Goal: Check status: Check status

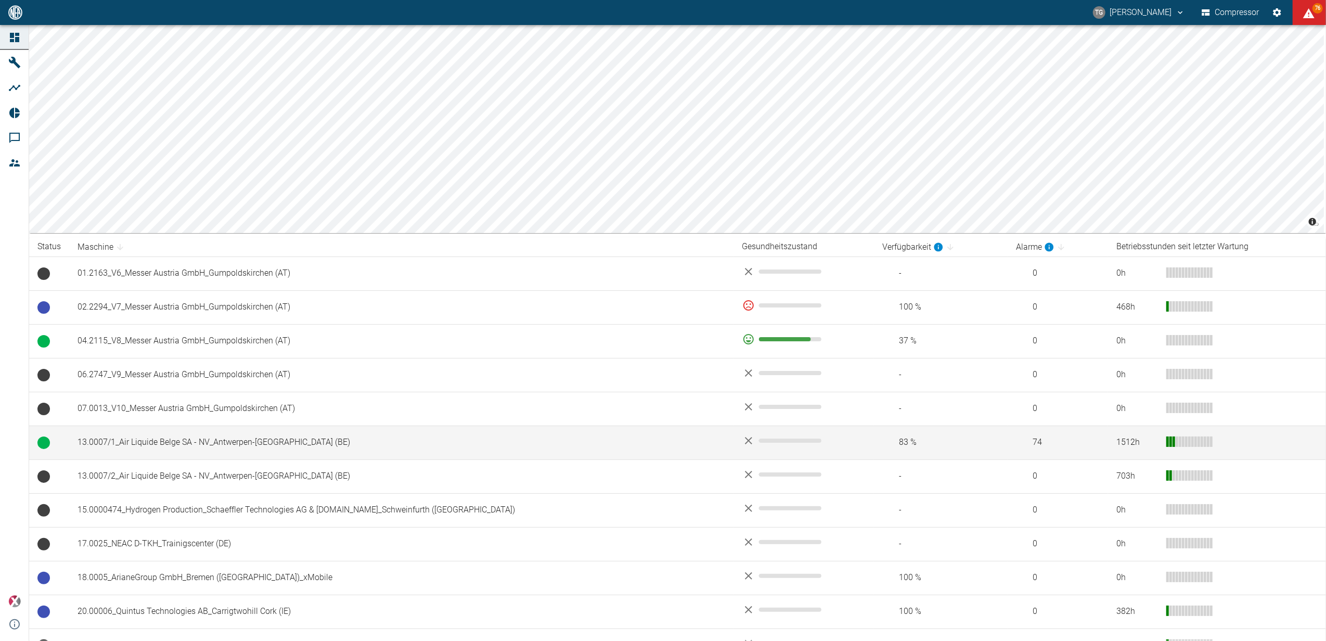
click at [108, 442] on td "13.0007/1_Air Liquide Belge SA - NV_Antwerpen-[GEOGRAPHIC_DATA] (BE)" at bounding box center [401, 443] width 665 height 34
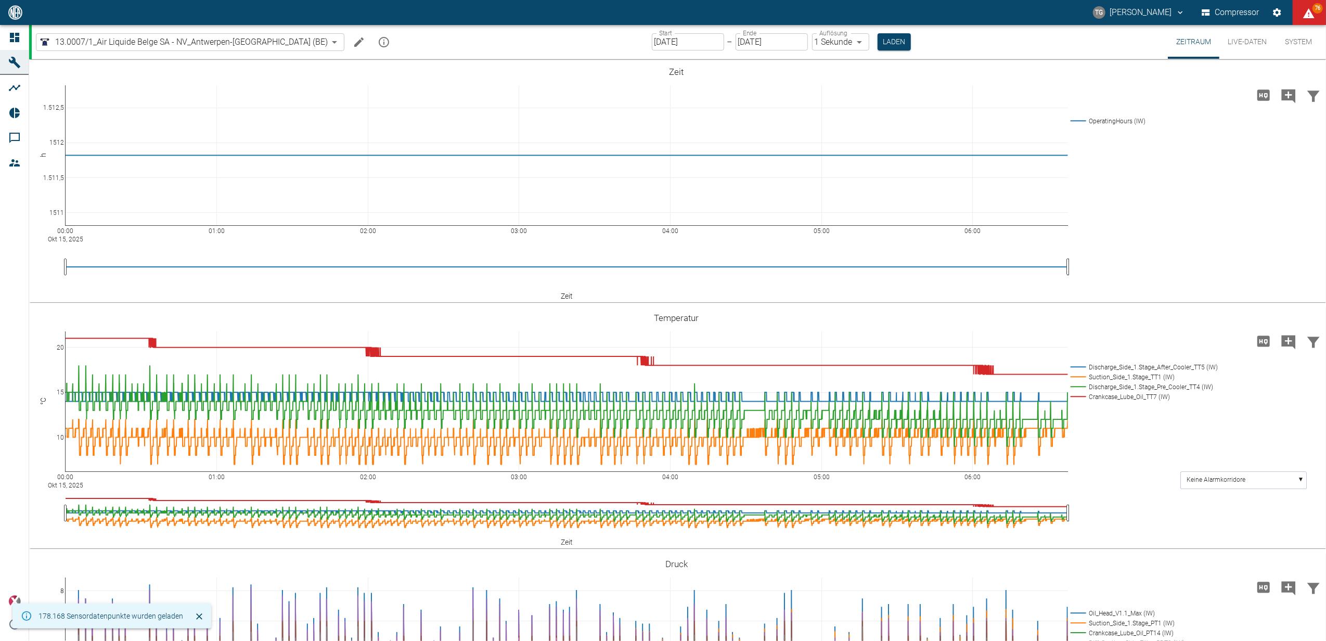
click at [659, 34] on label "Start" at bounding box center [665, 33] width 13 height 9
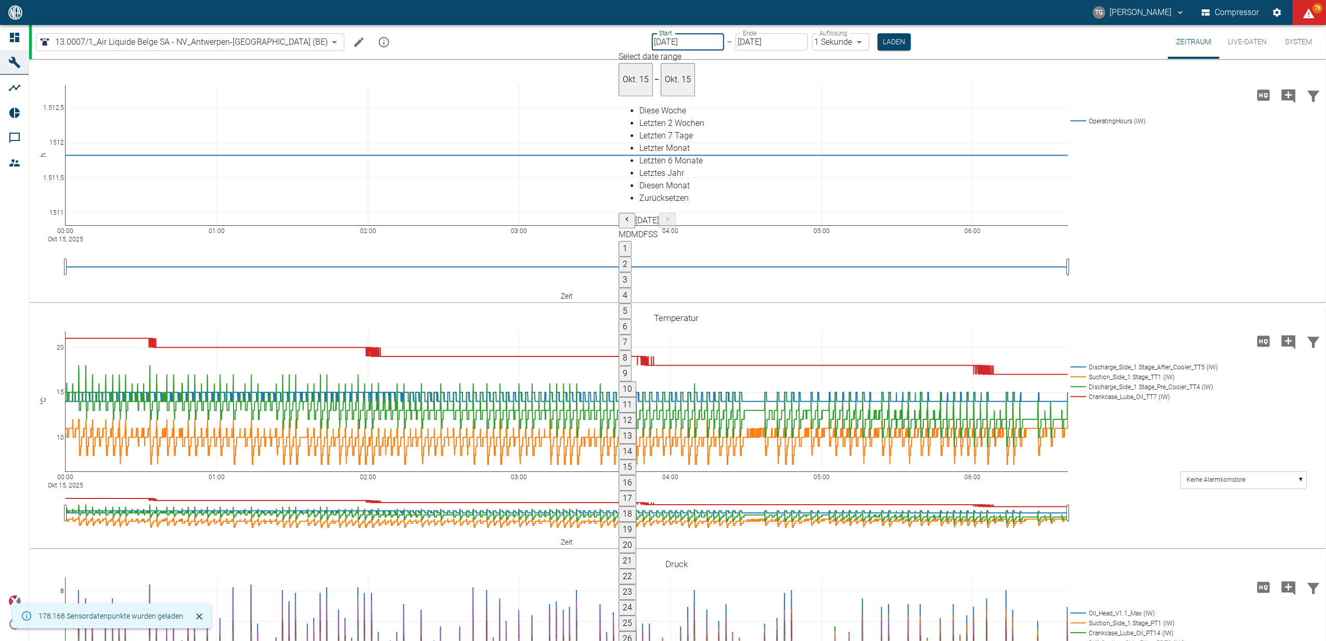
type input "[DATE]"
type input "2min"
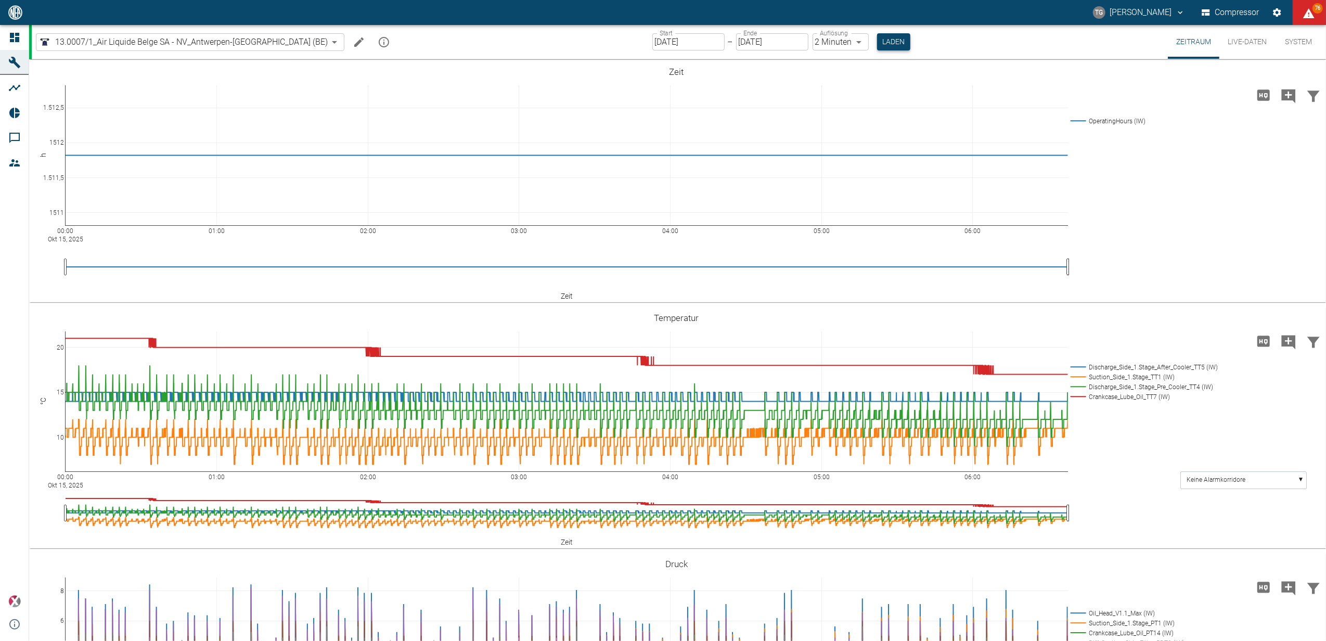
click at [877, 45] on button "Laden" at bounding box center [893, 41] width 33 height 17
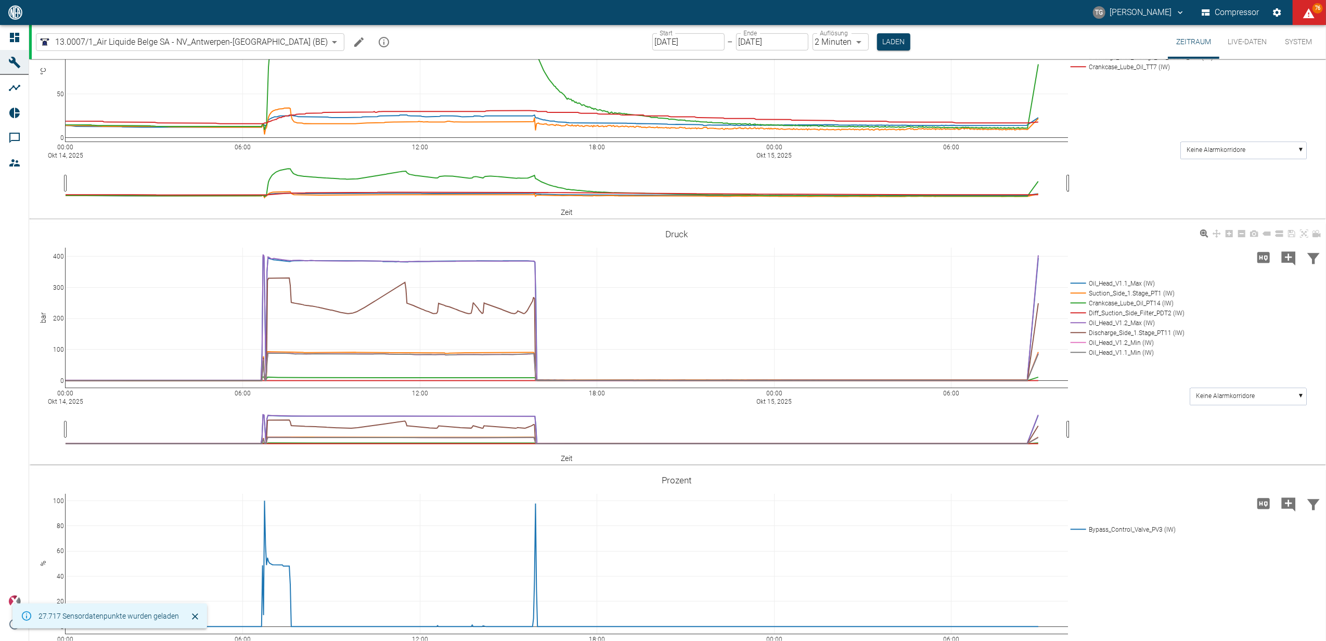
scroll to position [346, 0]
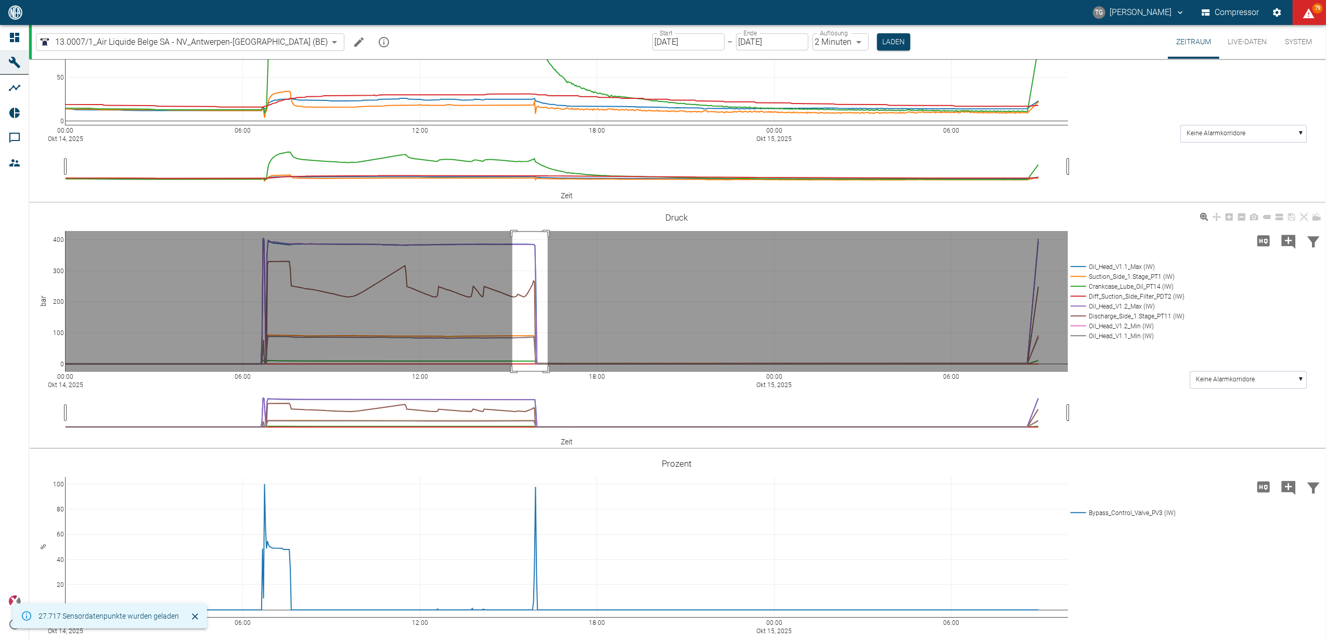
drag, startPoint x: 512, startPoint y: 232, endPoint x: 548, endPoint y: 375, distance: 147.4
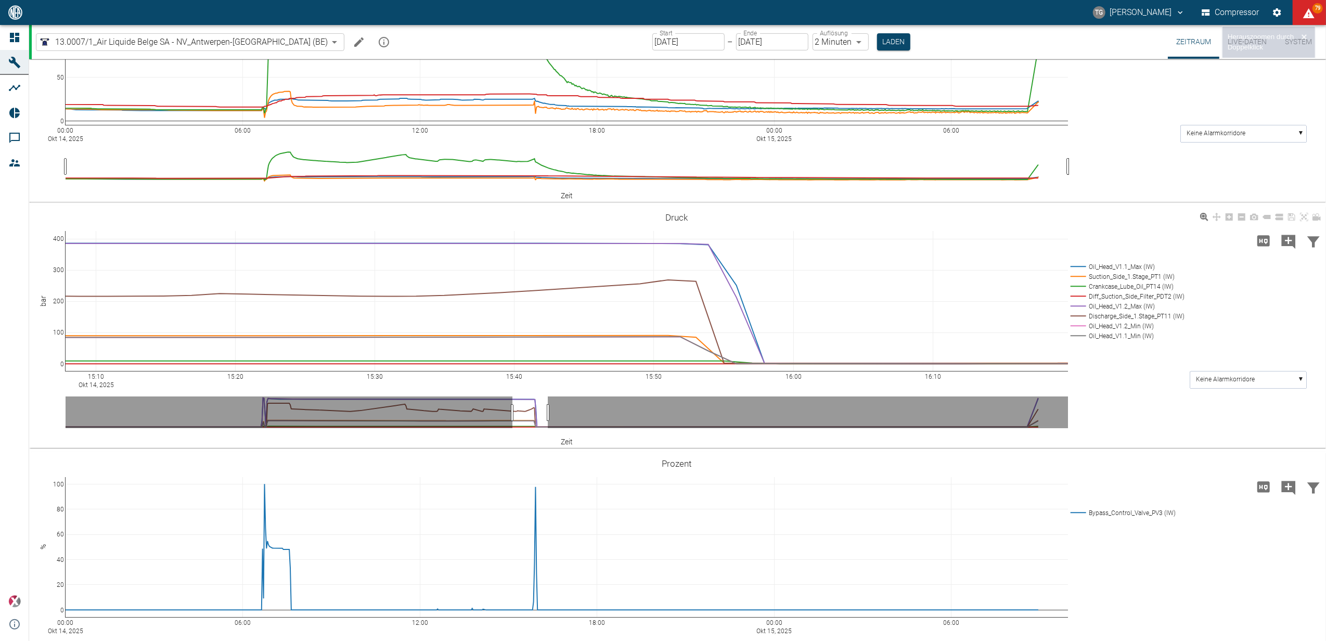
scroll to position [403, 0]
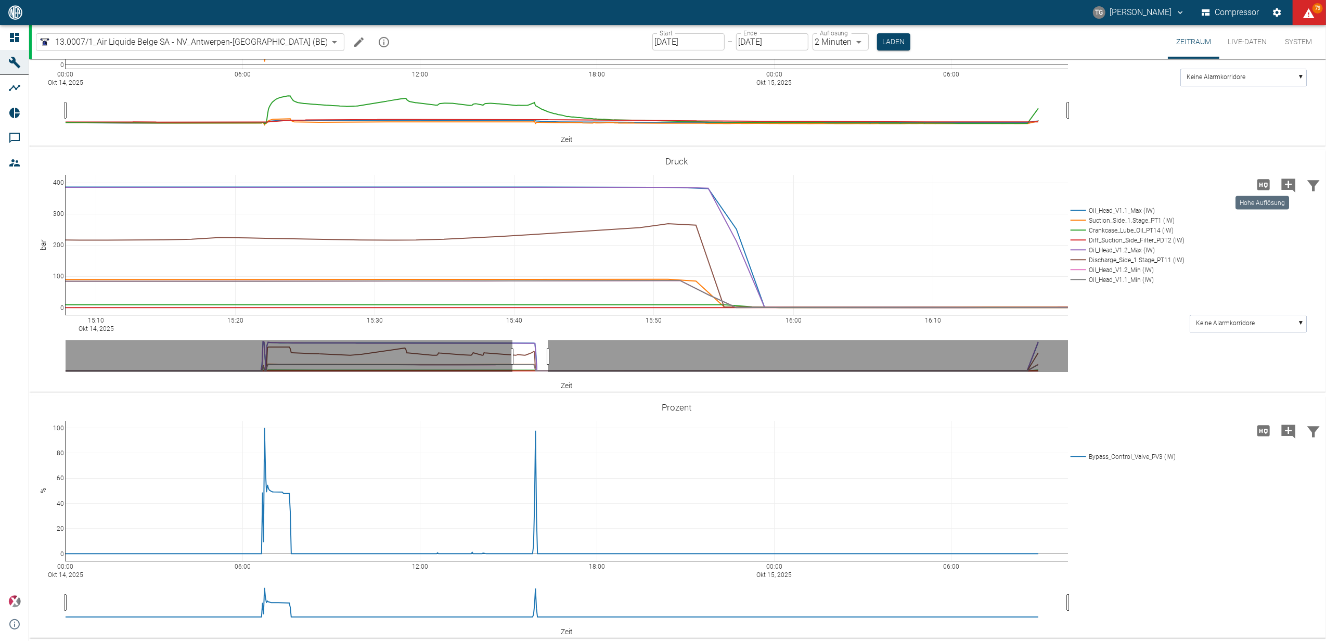
click at [1261, 181] on icon "Hohe Auflösung" at bounding box center [1263, 184] width 12 height 11
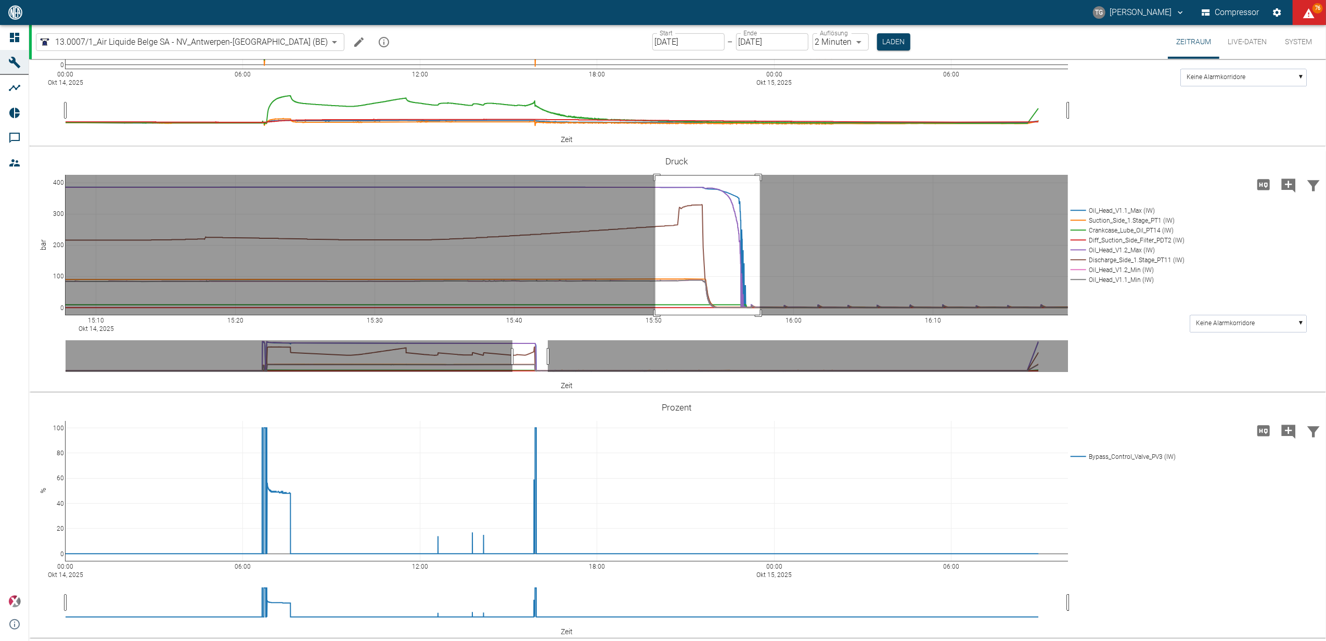
drag, startPoint x: 656, startPoint y: 175, endPoint x: 760, endPoint y: 315, distance: 174.7
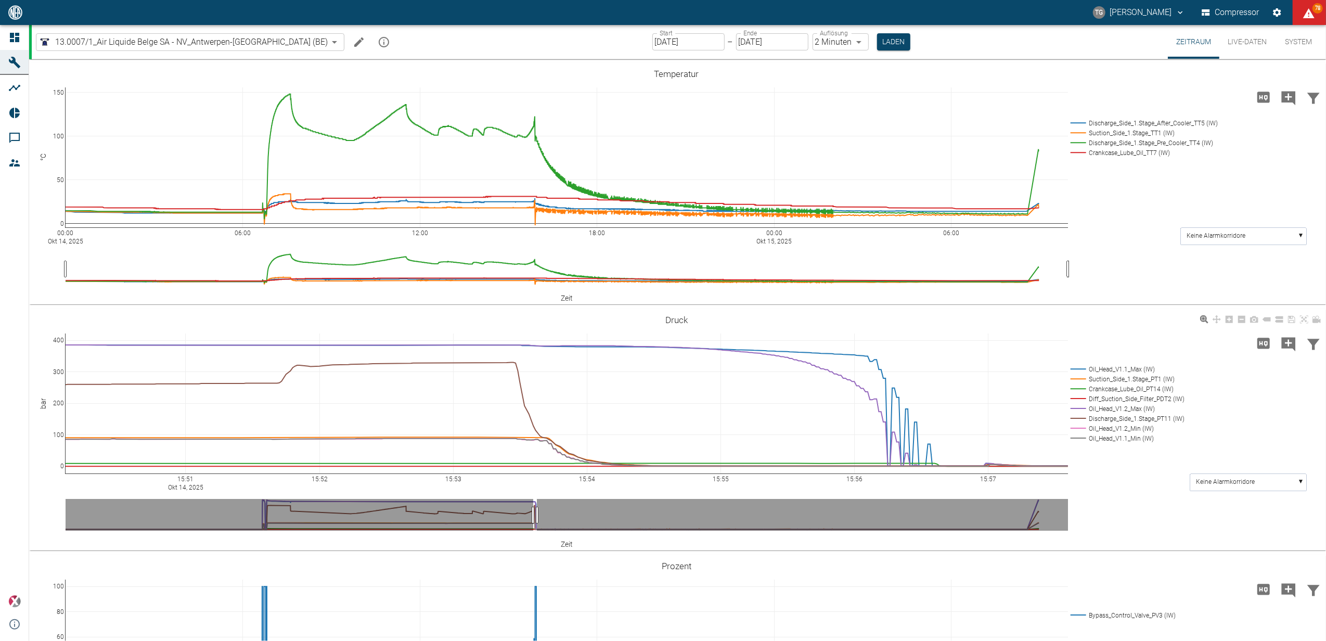
scroll to position [195, 0]
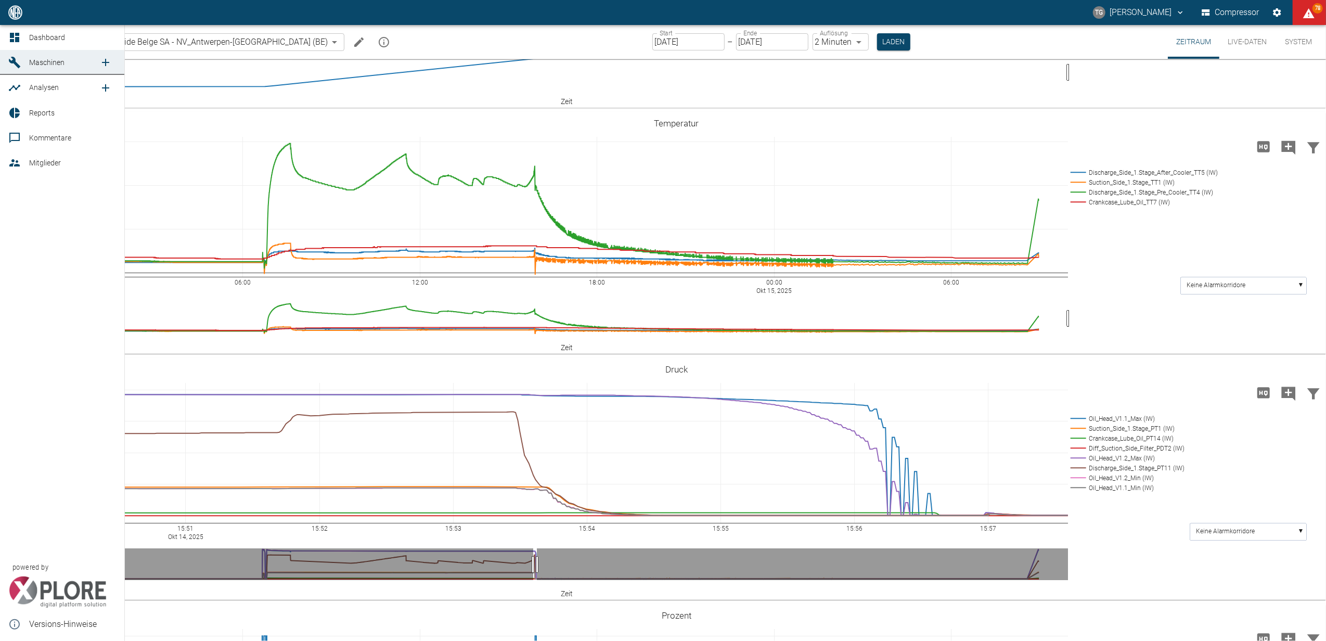
click at [15, 36] on icon at bounding box center [14, 37] width 12 height 12
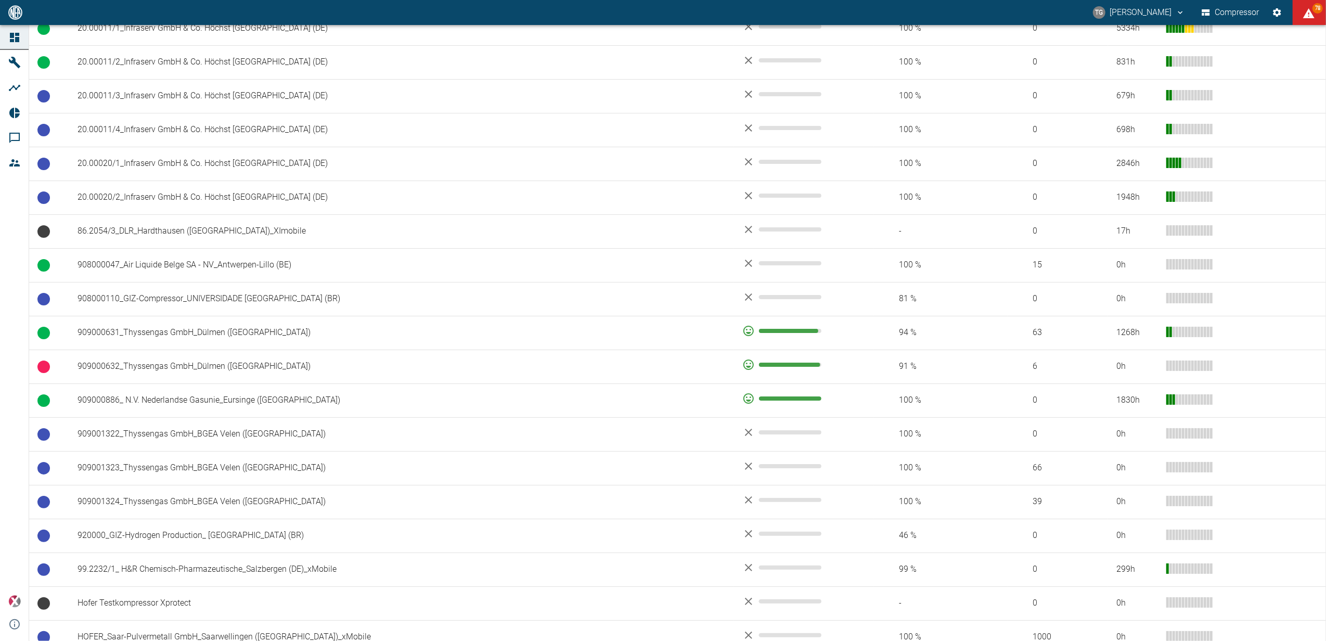
scroll to position [694, 0]
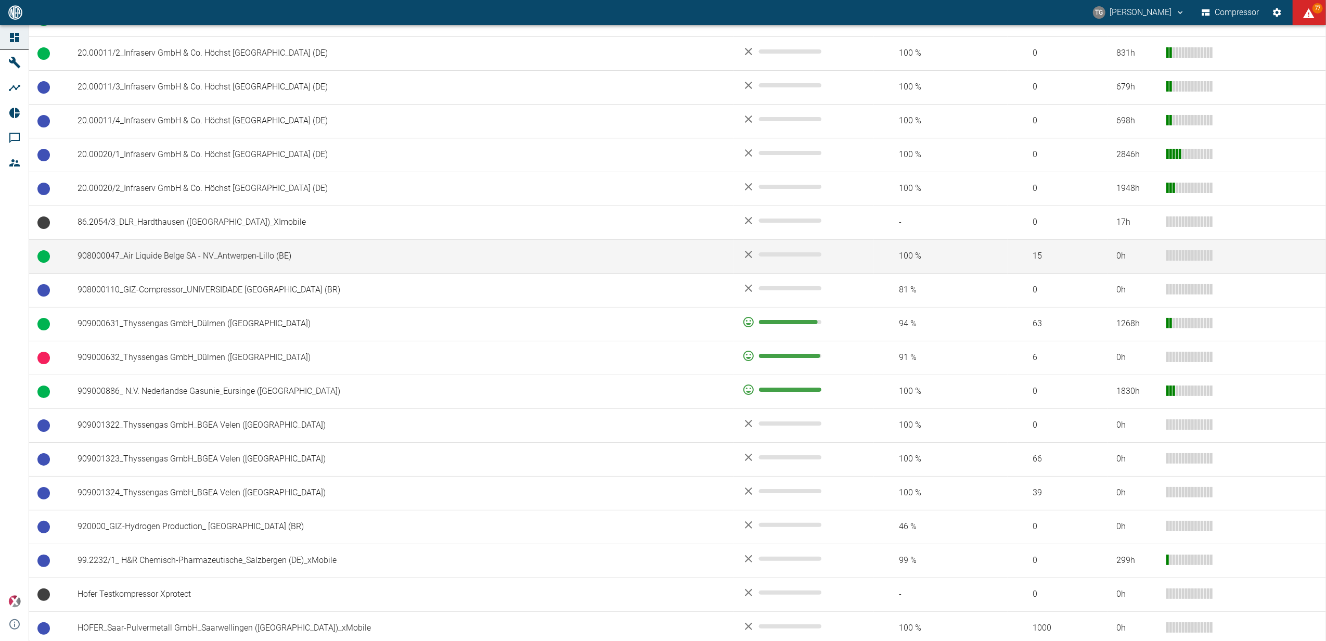
click at [167, 252] on td "908000047_Air Liquide Belge SA - NV_Antwerpen-Lillo (BE)" at bounding box center [401, 256] width 665 height 34
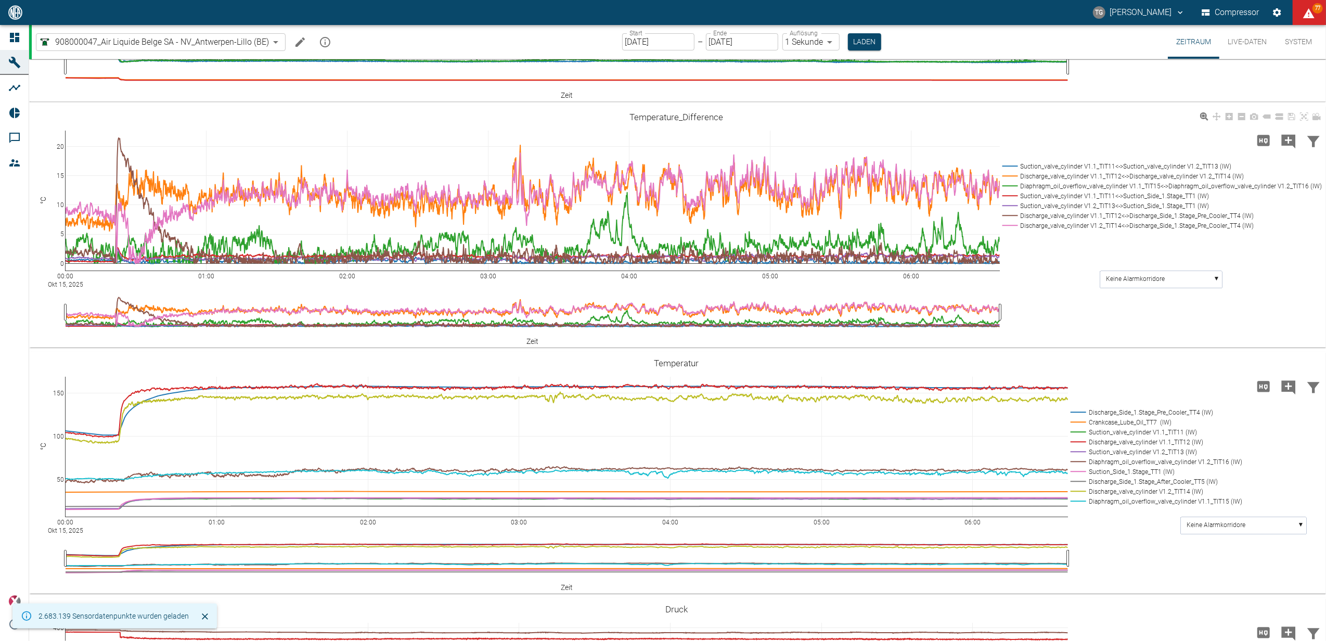
scroll to position [208, 0]
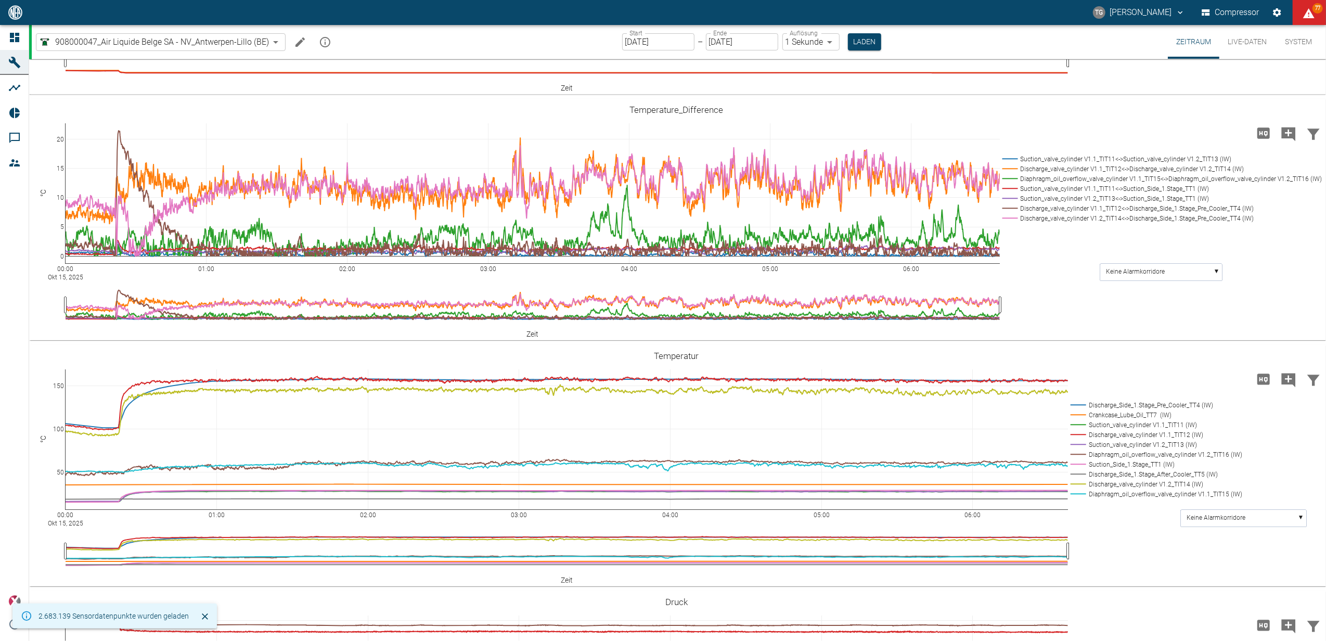
click at [673, 40] on input "[DATE]" at bounding box center [658, 41] width 72 height 17
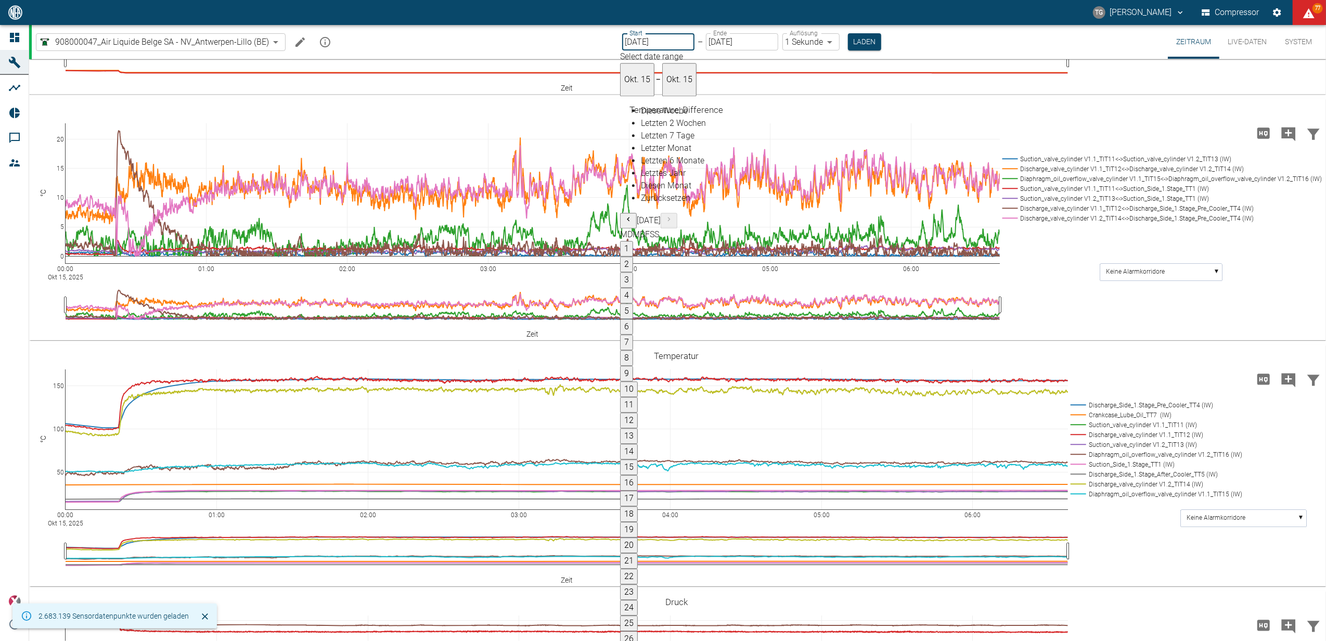
type input "[DATE]"
type input "2min"
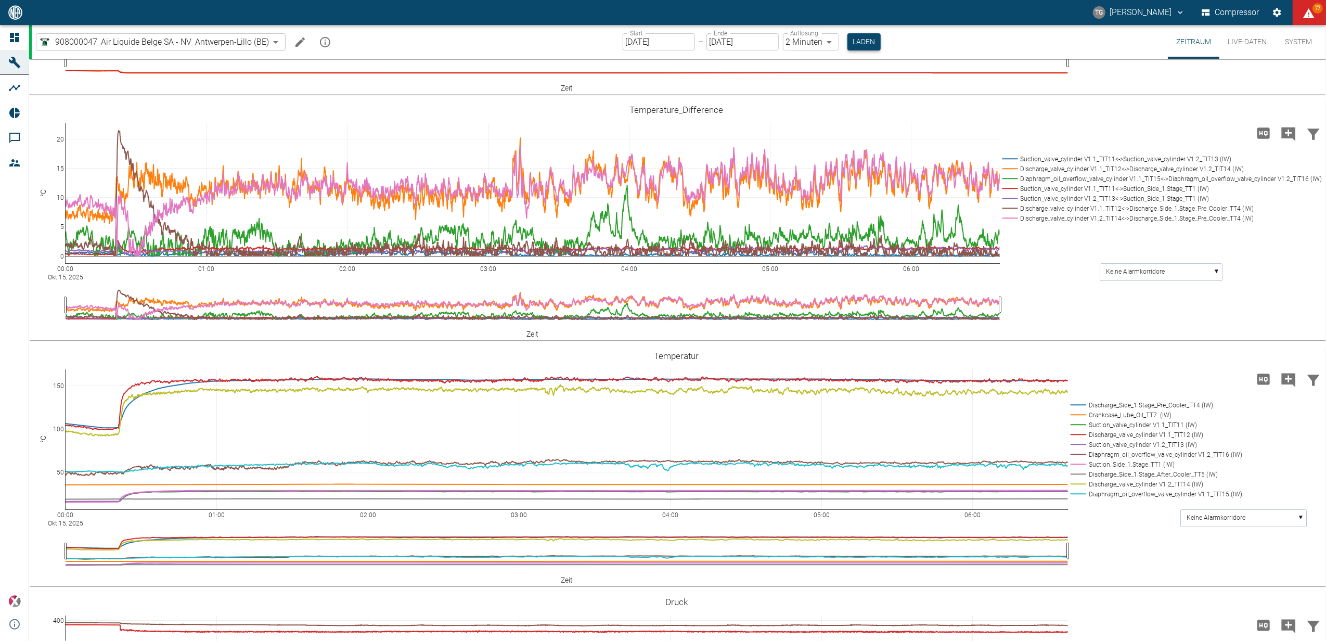
click at [861, 38] on button "Laden" at bounding box center [864, 41] width 33 height 17
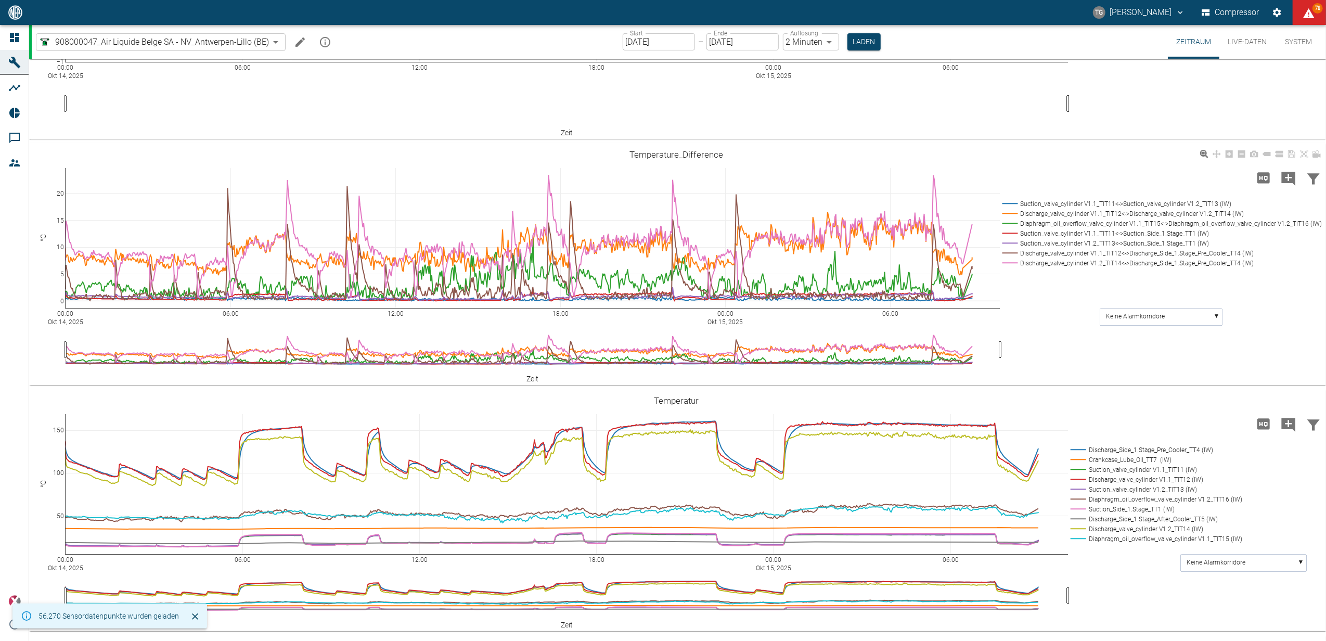
scroll to position [416, 0]
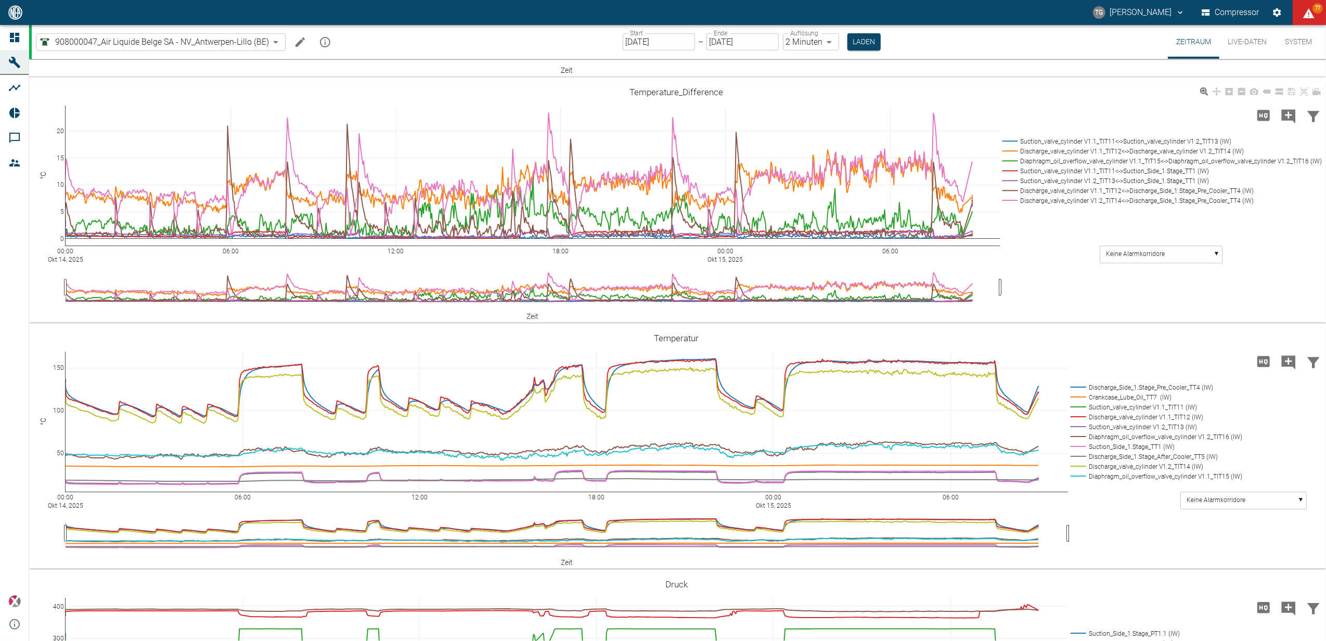
click at [1033, 146] on rect at bounding box center [1160, 141] width 321 height 10
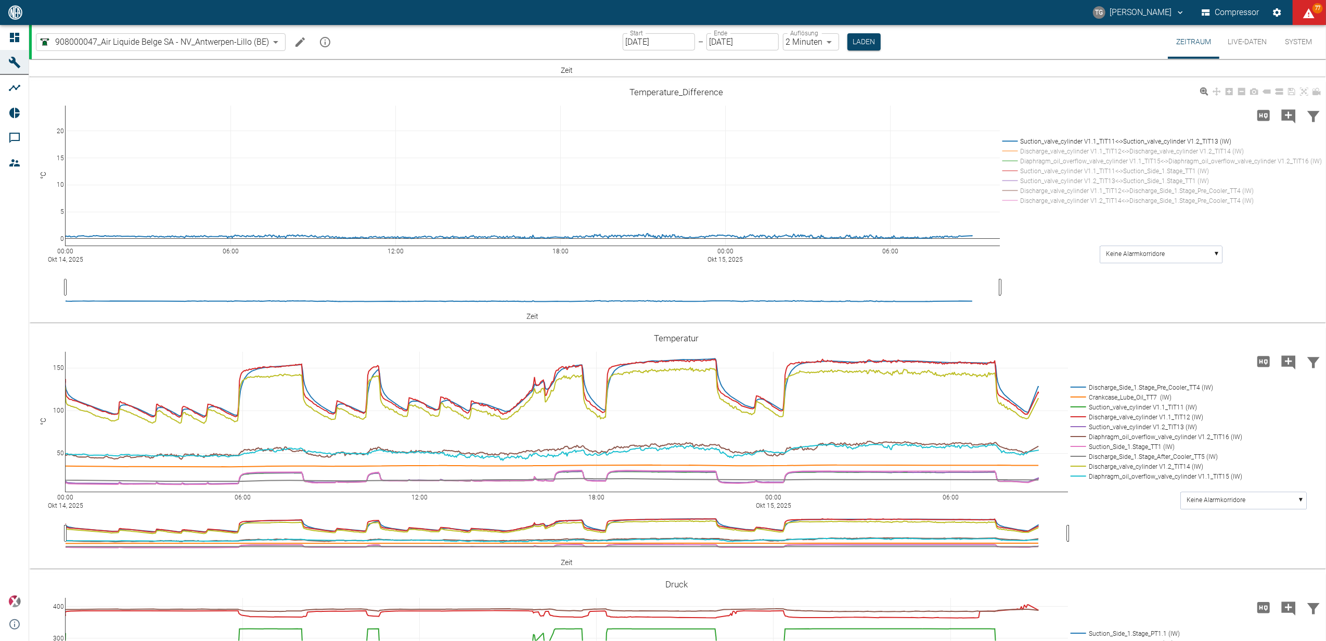
click at [1035, 196] on rect at bounding box center [1160, 191] width 321 height 10
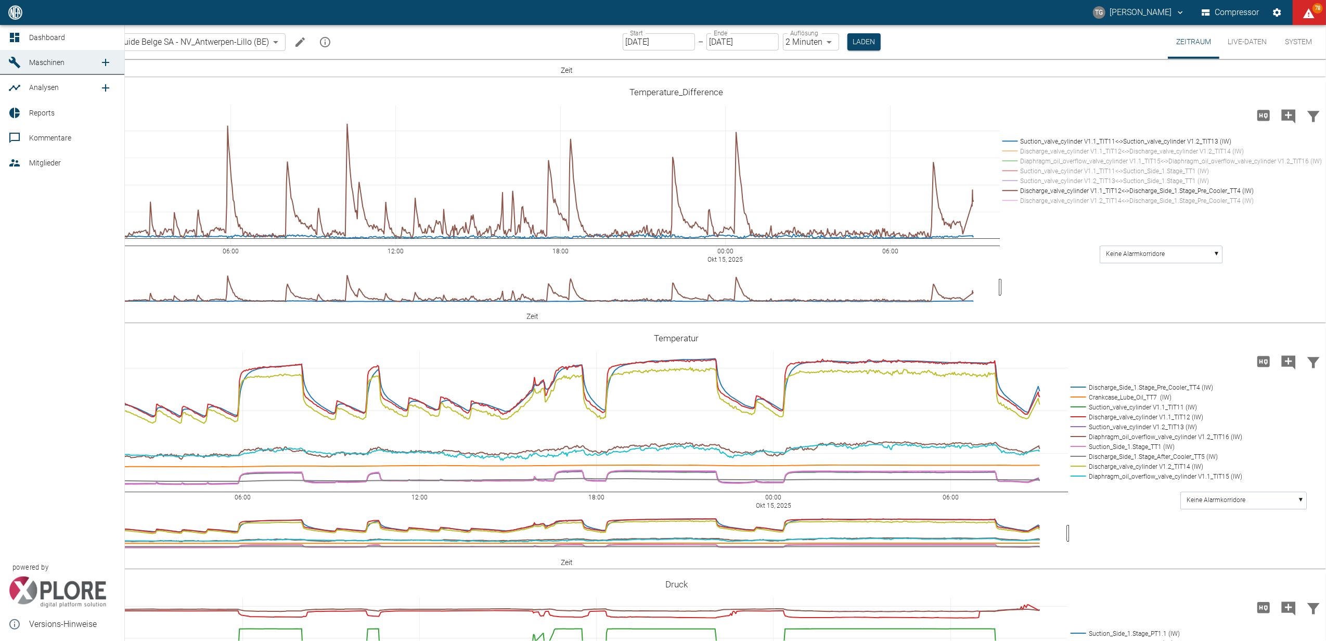
drag, startPoint x: 11, startPoint y: 38, endPoint x: 28, endPoint y: 50, distance: 20.5
click at [11, 38] on icon at bounding box center [14, 37] width 12 height 12
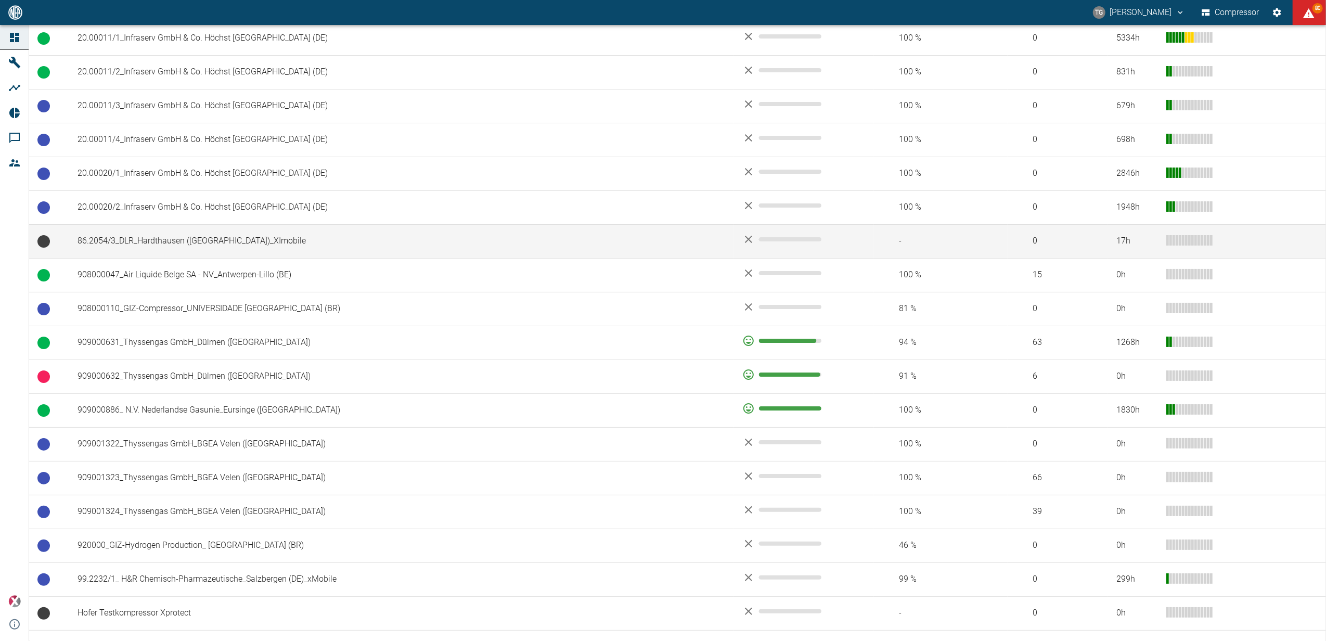
scroll to position [694, 0]
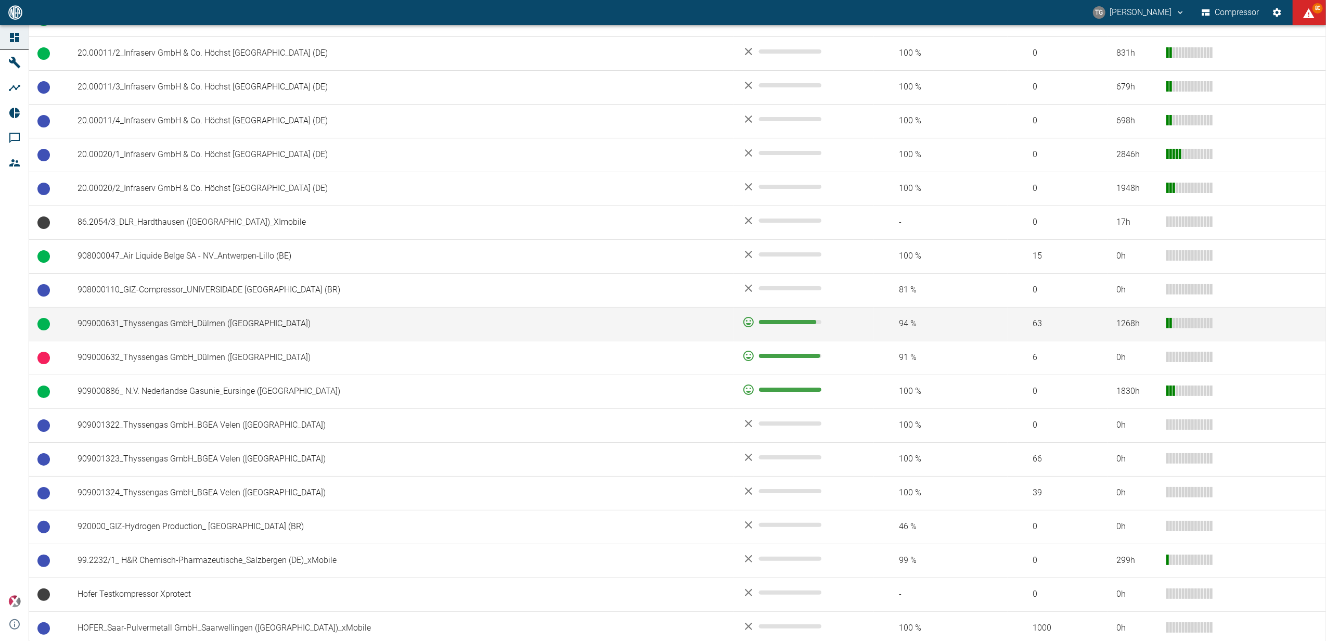
click at [144, 329] on td "909000631_Thyssengas GmbH_Dülmen ([GEOGRAPHIC_DATA])" at bounding box center [401, 324] width 665 height 34
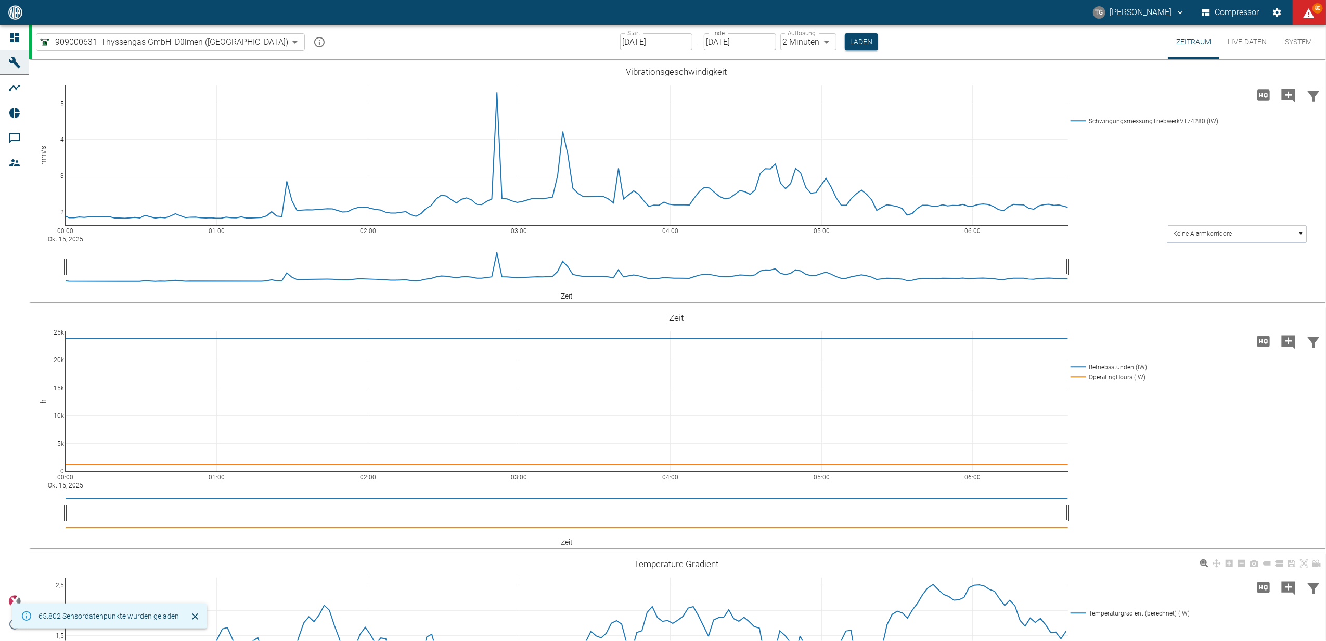
type input "2min"
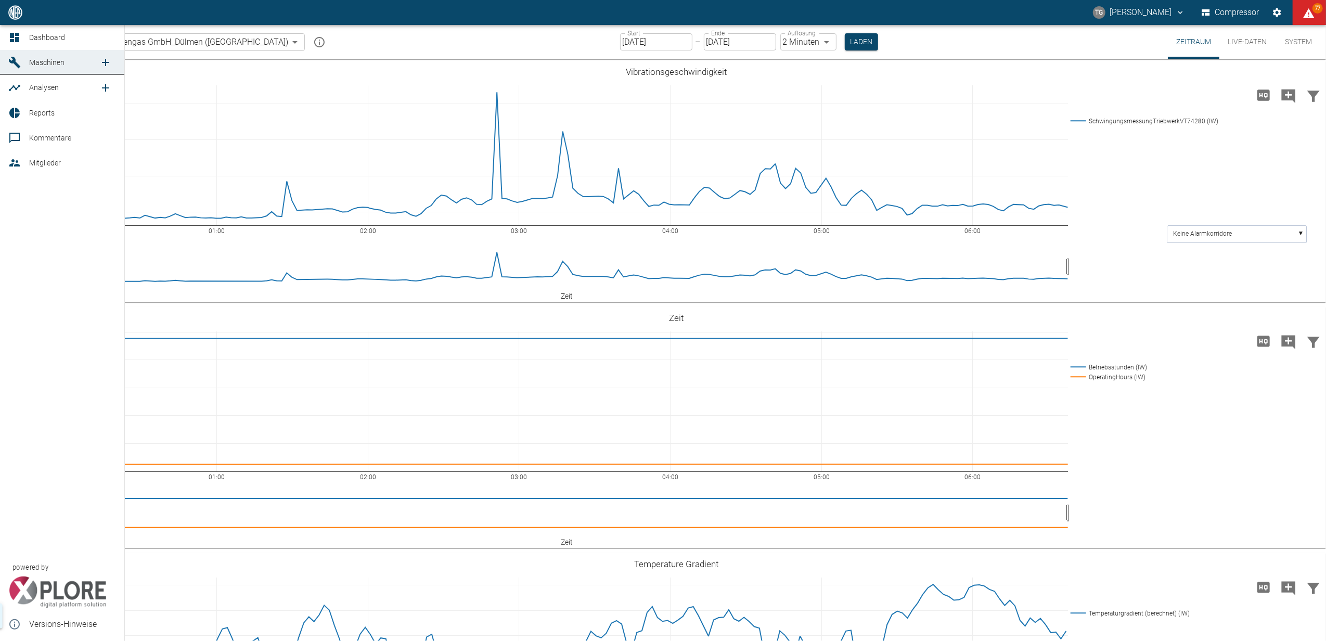
click at [30, 38] on span "Dashboard" at bounding box center [47, 37] width 36 height 8
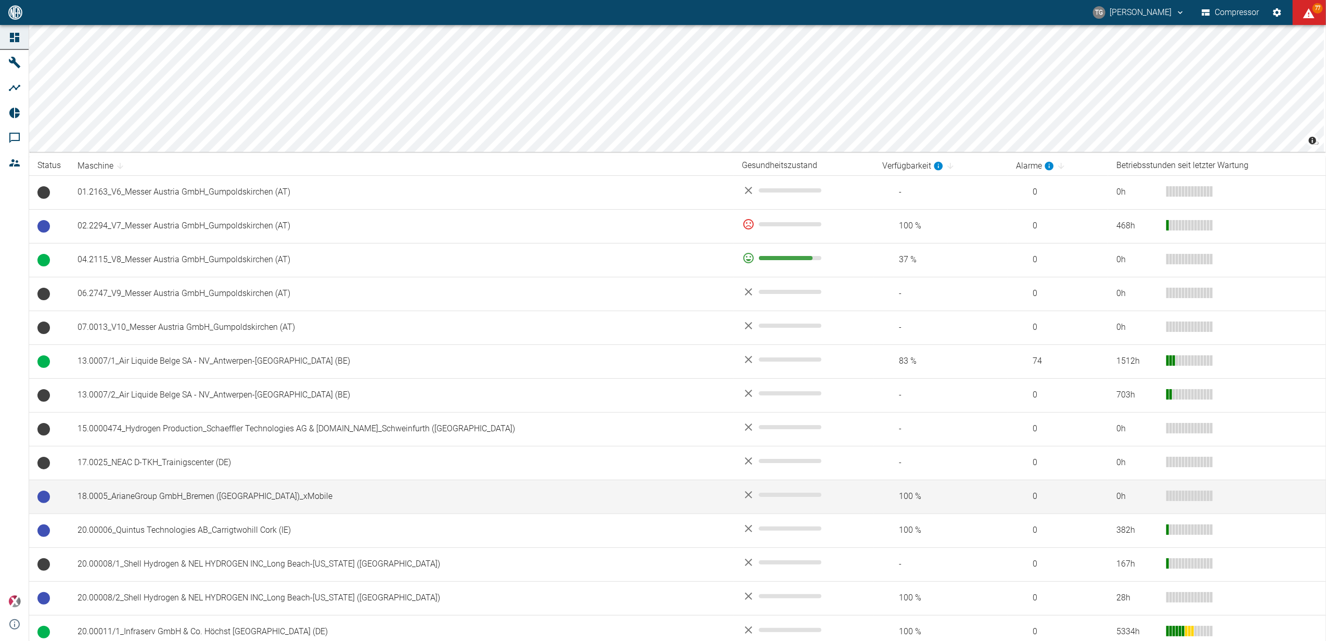
scroll to position [69, 0]
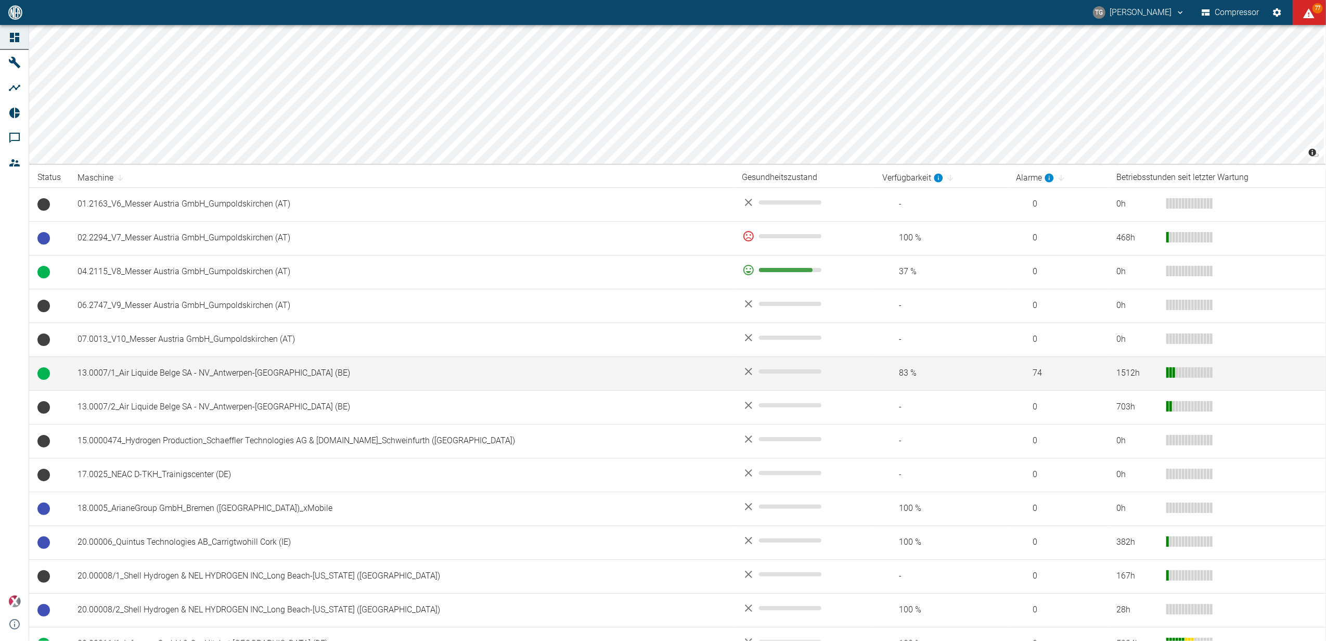
click at [157, 376] on td "13.0007/1_Air Liquide Belge SA - NV_Antwerpen-[GEOGRAPHIC_DATA] (BE)" at bounding box center [401, 373] width 665 height 34
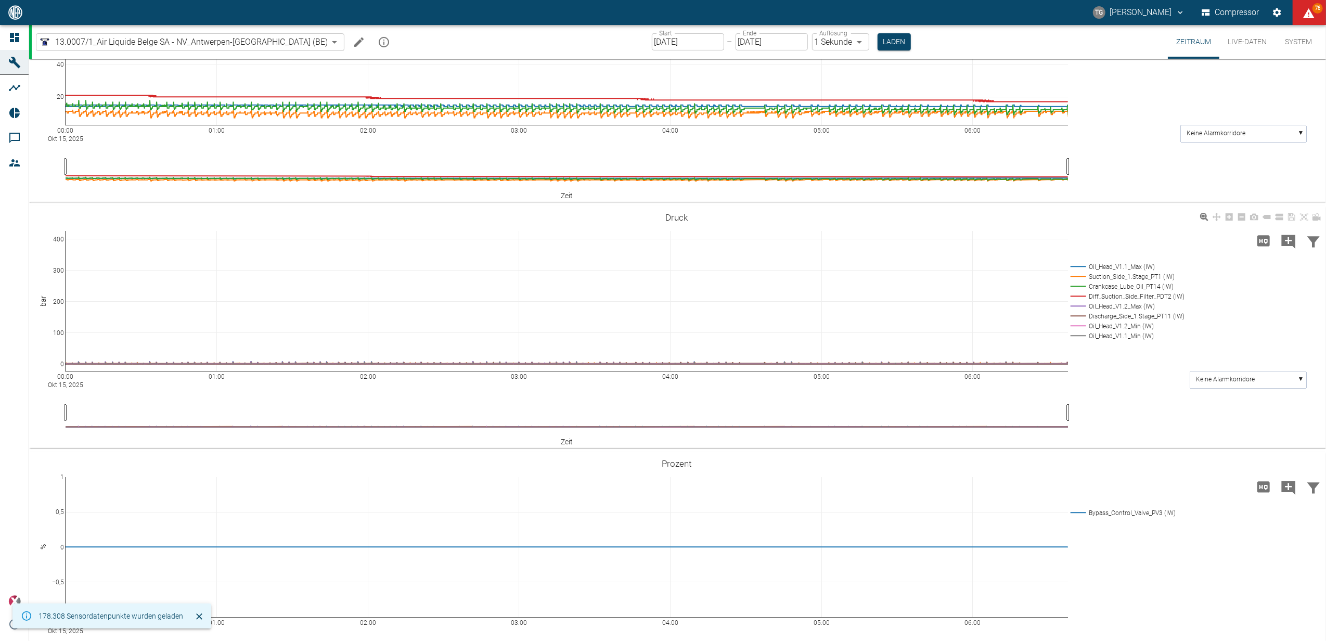
scroll to position [403, 0]
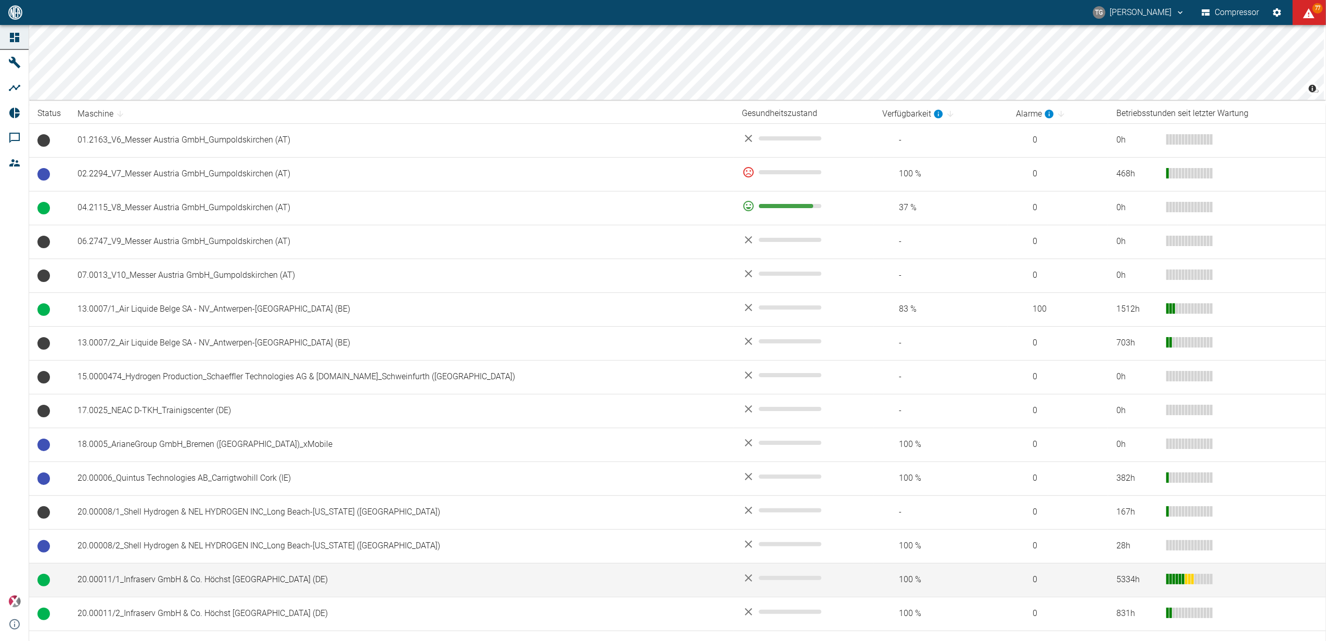
scroll to position [138, 0]
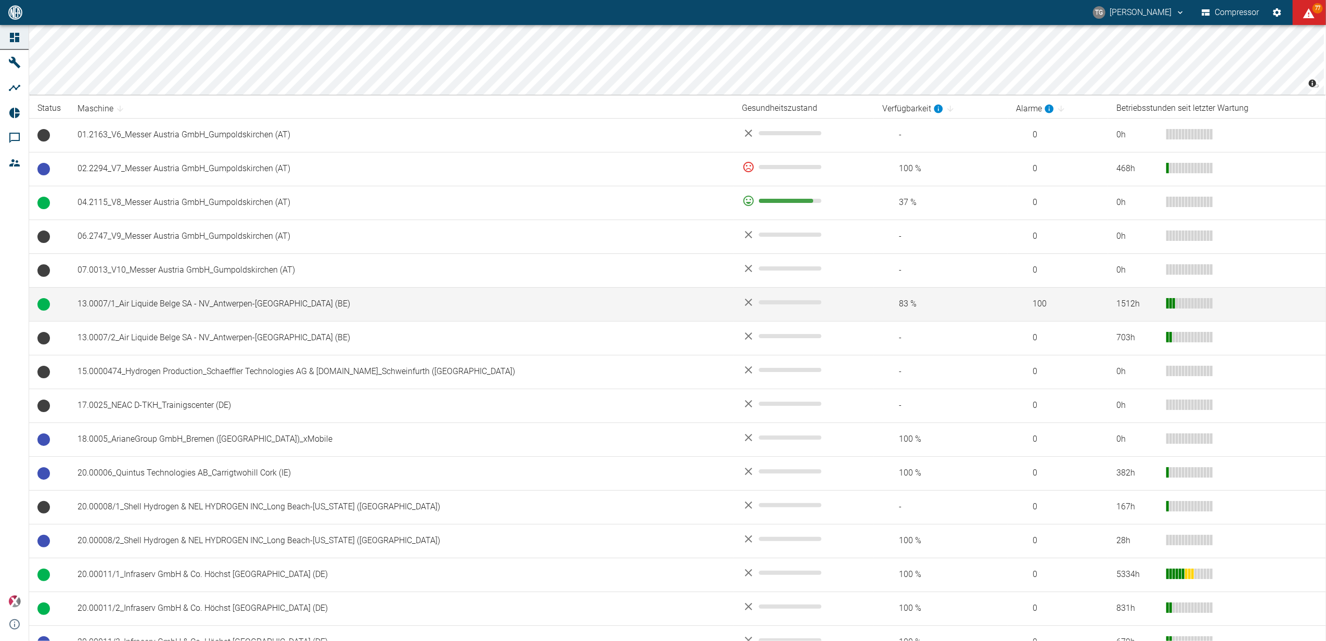
click at [121, 307] on td "13.0007/1_Air Liquide Belge SA - NV_Antwerpen-[GEOGRAPHIC_DATA] (BE)" at bounding box center [401, 304] width 665 height 34
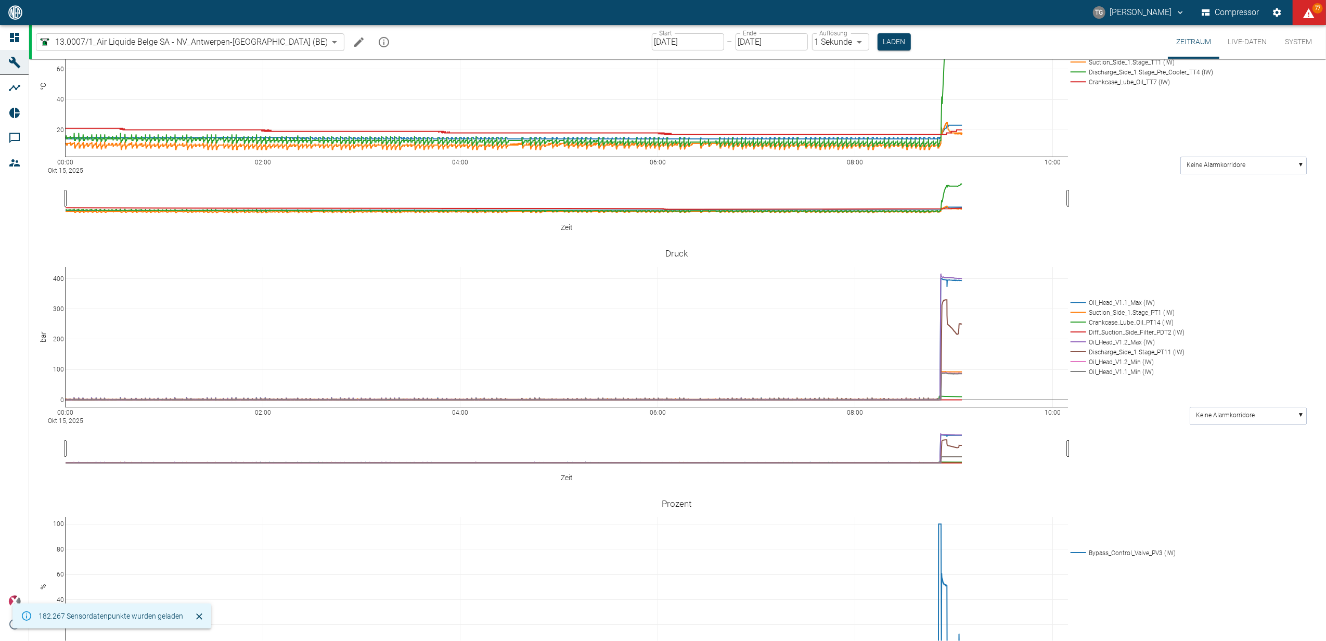
scroll to position [346, 0]
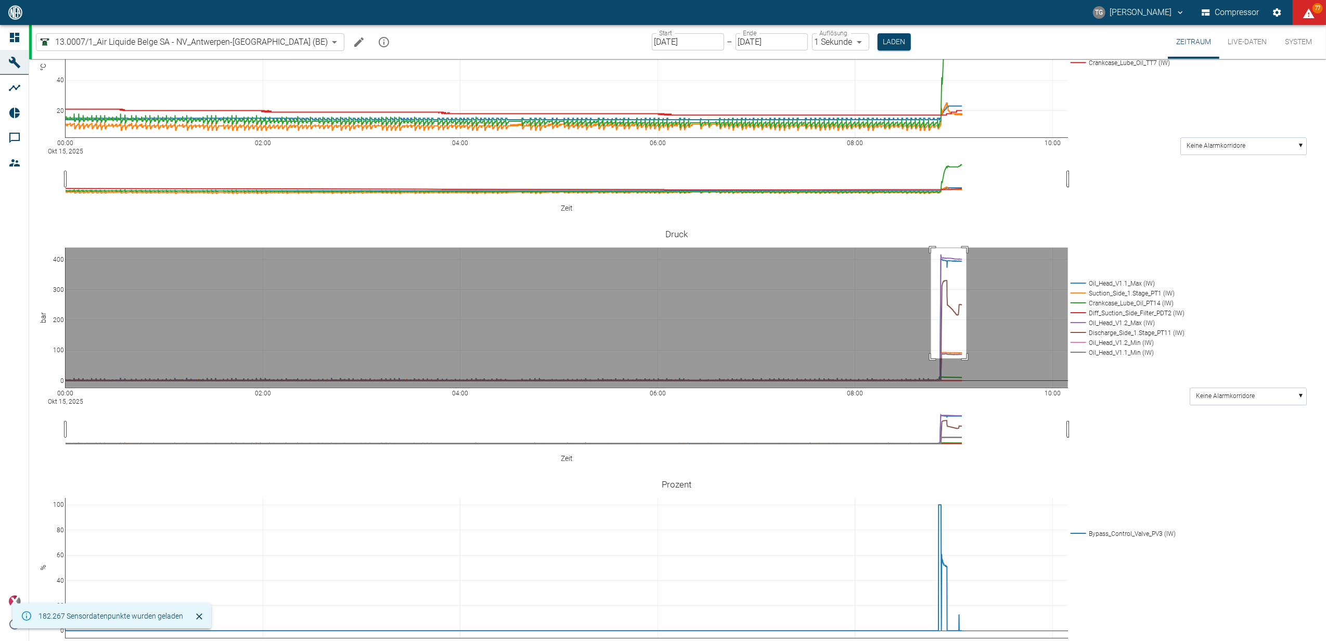
drag, startPoint x: 931, startPoint y: 231, endPoint x: 970, endPoint y: 341, distance: 116.8
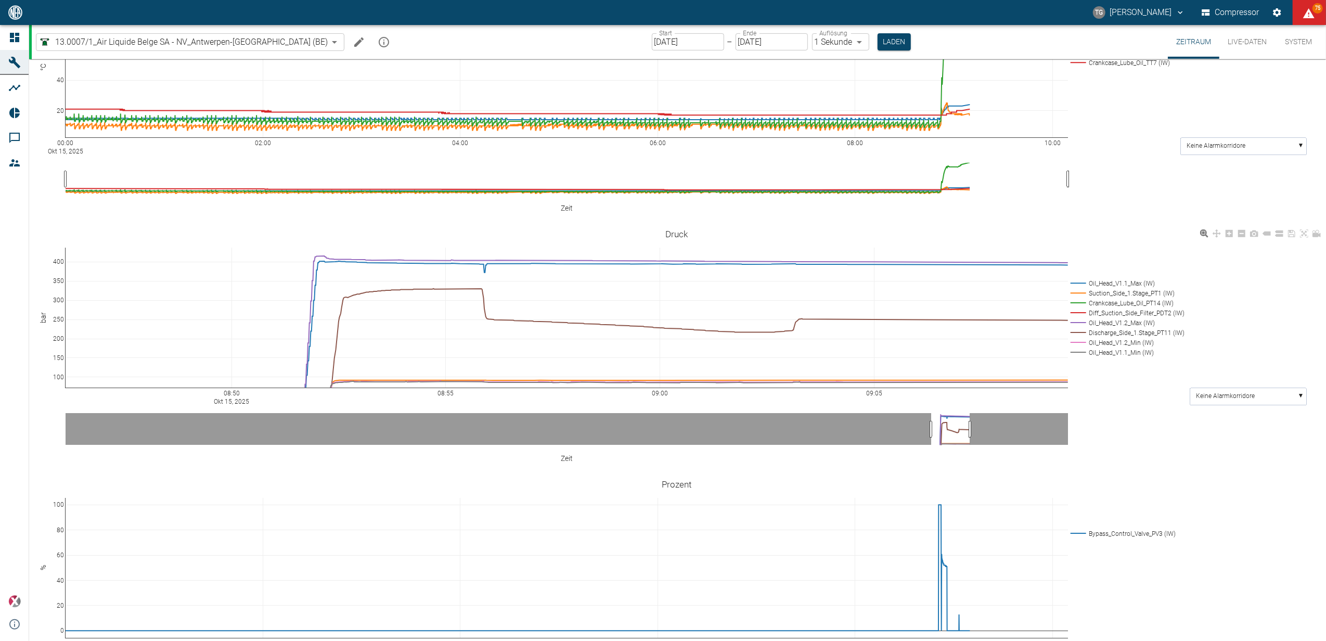
click at [1133, 376] on div "08:50 Okt 15, 2025 08:55 09:00 09:05 100 150 200 250 300 350 400 Oil_Head_V1.1_…" at bounding box center [676, 344] width 1295 height 234
